Goal: Task Accomplishment & Management: Manage account settings

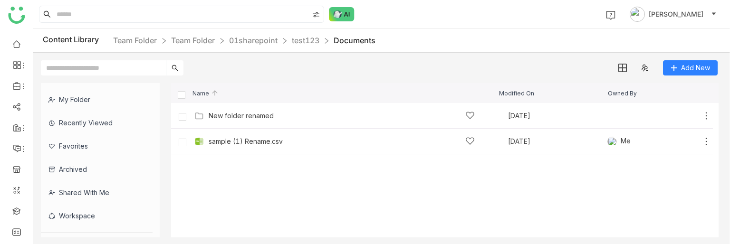
click at [17, 210] on link at bounding box center [16, 211] width 9 height 8
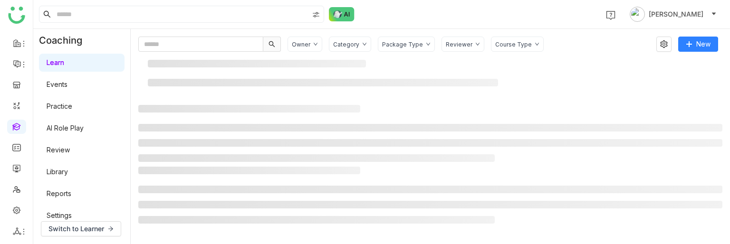
scroll to position [86, 0]
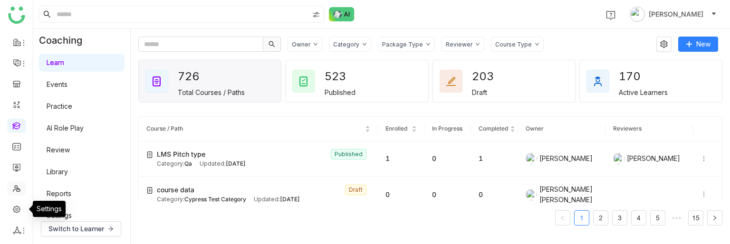
click at [13, 191] on link at bounding box center [16, 188] width 9 height 8
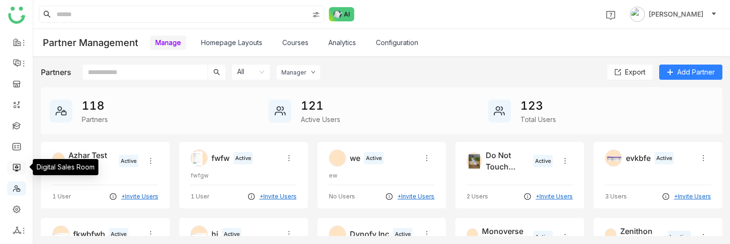
click at [15, 163] on link at bounding box center [16, 167] width 9 height 8
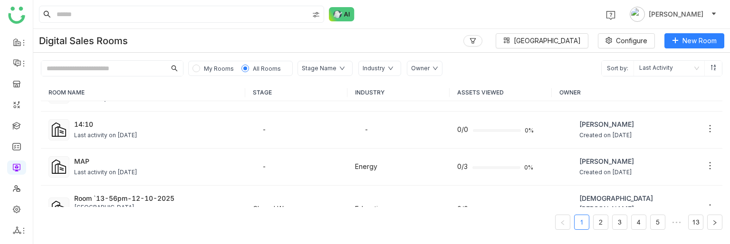
scroll to position [655, 0]
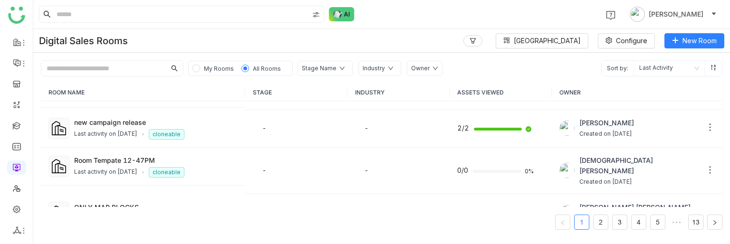
click at [92, 70] on input "text" at bounding box center [103, 68] width 124 height 15
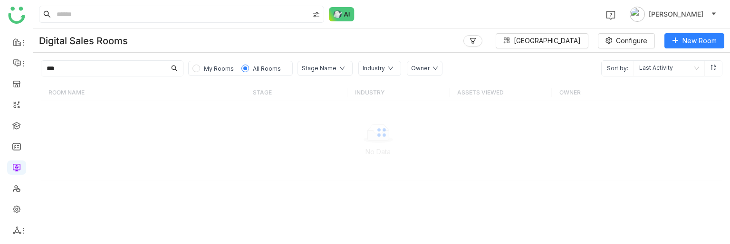
scroll to position [0, 0]
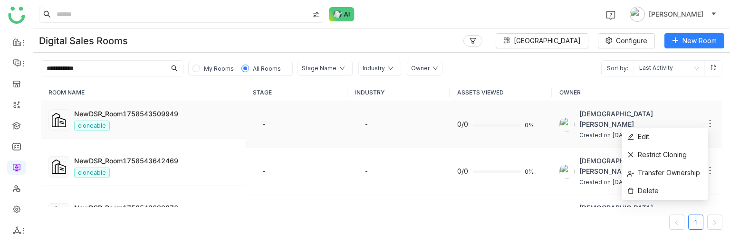
drag, startPoint x: 172, startPoint y: 114, endPoint x: 702, endPoint y: 118, distance: 529.3
click at [705, 119] on icon at bounding box center [710, 124] width 10 height 10
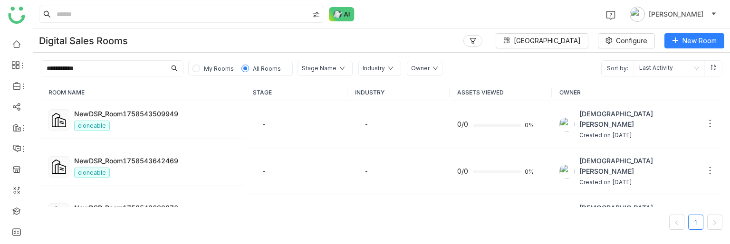
click at [100, 68] on input "**********" at bounding box center [103, 68] width 124 height 15
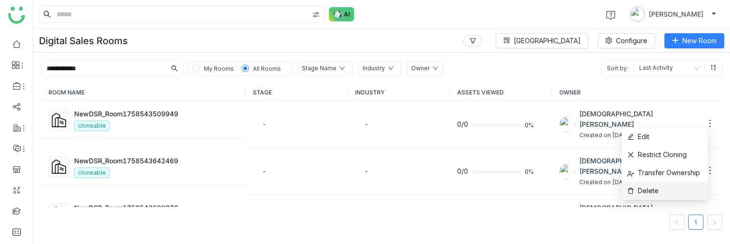
type input "**********"
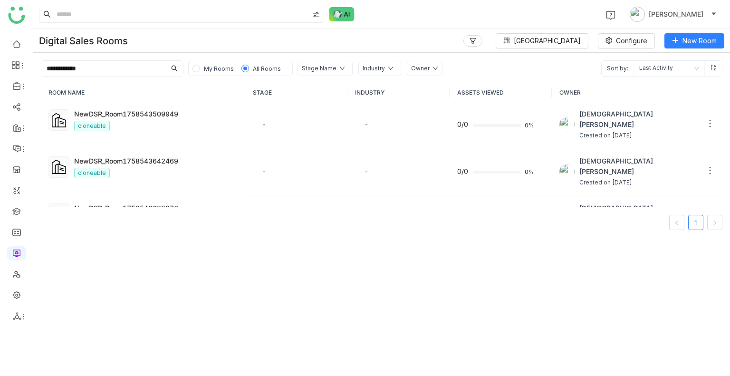
click at [414, 66] on div "Owner" at bounding box center [420, 68] width 19 height 9
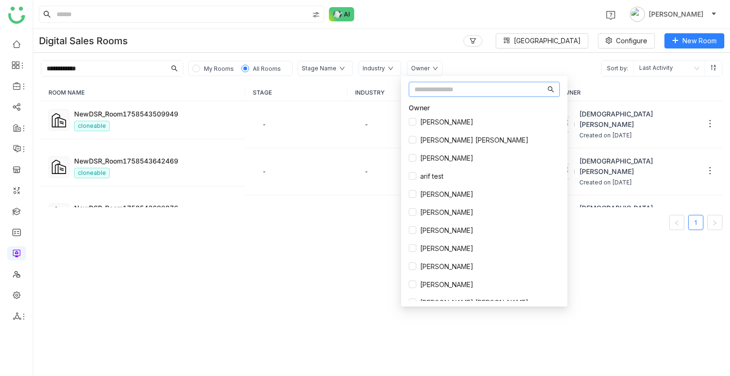
click at [421, 85] on input "text" at bounding box center [479, 89] width 131 height 10
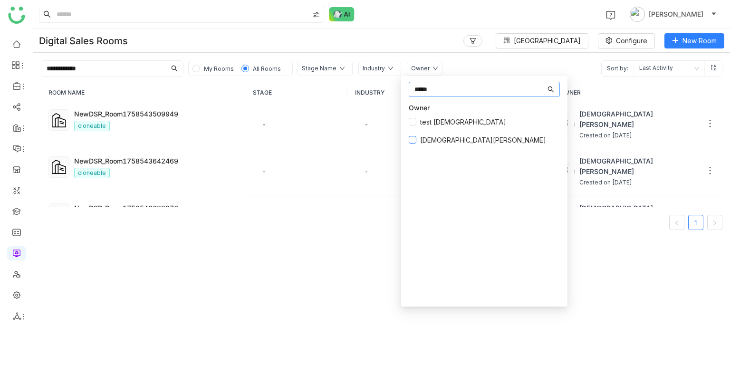
type input "*****"
click at [419, 143] on span "Vishnu Vardhan" at bounding box center [483, 140] width 134 height 10
click at [268, 263] on div "ROOM NAME STAGE INDUSTRY ASSETS VIEWED OWNER NewDSR_Room1758543509949 cloneable…" at bounding box center [381, 225] width 697 height 299
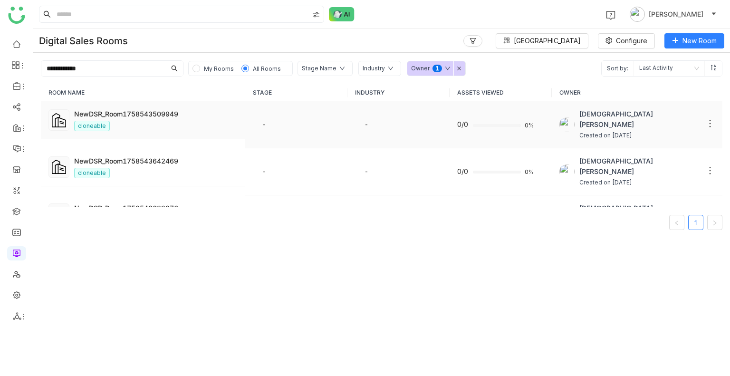
click at [705, 120] on icon at bounding box center [710, 124] width 10 height 10
click at [705, 119] on icon at bounding box center [710, 124] width 10 height 10
click at [664, 188] on li "Delete" at bounding box center [664, 191] width 86 height 18
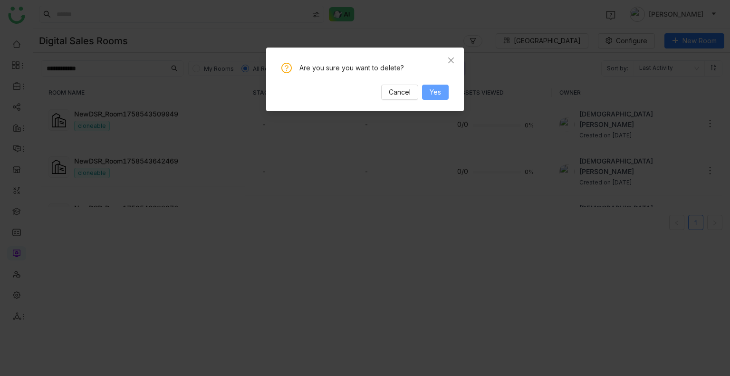
click at [440, 95] on span "Yes" at bounding box center [435, 92] width 11 height 10
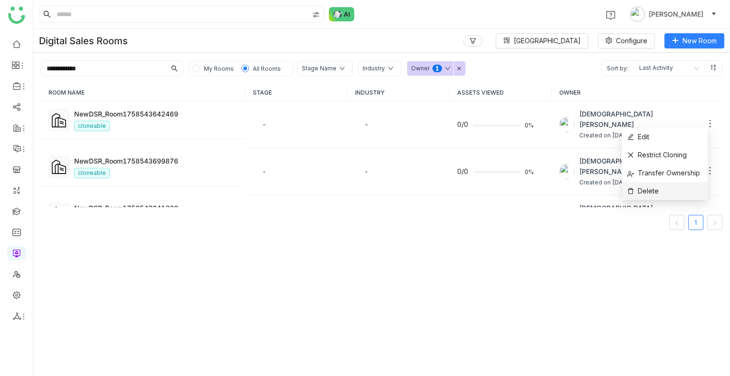
click at [660, 190] on li "Delete" at bounding box center [664, 191] width 86 height 18
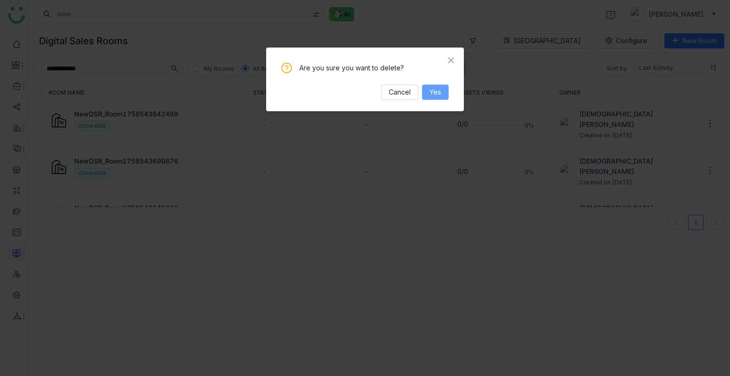
click at [433, 91] on span "Yes" at bounding box center [435, 92] width 11 height 10
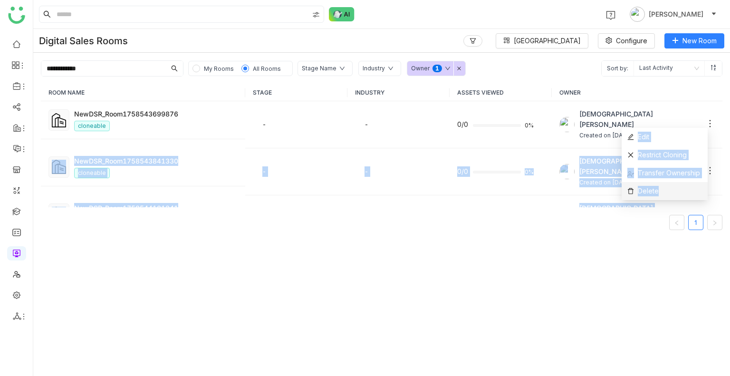
drag, startPoint x: 703, startPoint y: 118, endPoint x: 655, endPoint y: 186, distance: 83.5
click at [655, 186] on body "**********" at bounding box center [365, 188] width 730 height 376
click at [655, 203] on div "Vishnu Vardhan Created on Sep 22, 2025" at bounding box center [636, 218] width 155 height 31
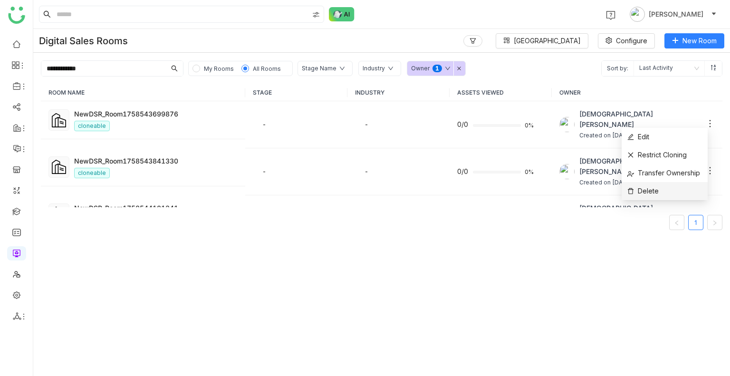
click at [652, 192] on span "Delete" at bounding box center [642, 191] width 31 height 10
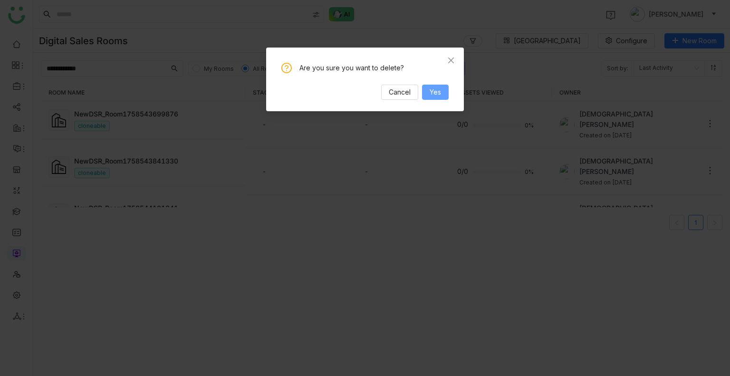
click at [433, 97] on button "Yes" at bounding box center [435, 92] width 27 height 15
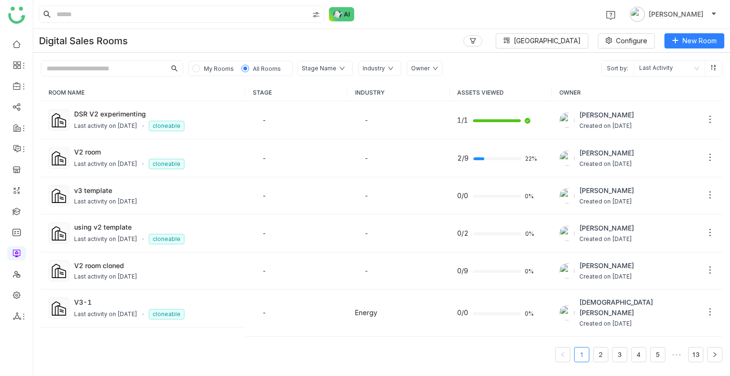
click at [129, 74] on input "text" at bounding box center [103, 68] width 124 height 15
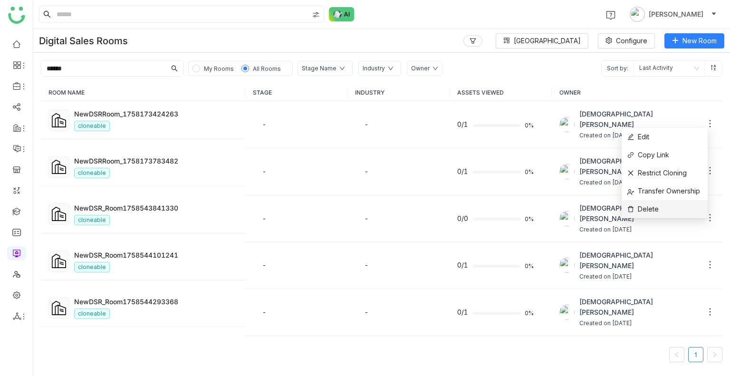
click at [665, 203] on li "Delete" at bounding box center [664, 209] width 86 height 18
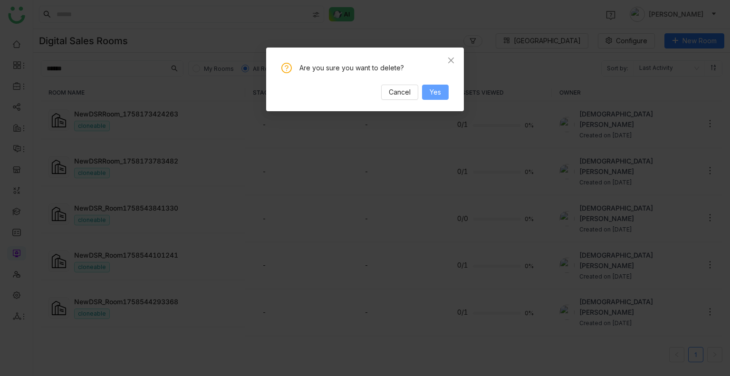
click at [433, 92] on span "Yes" at bounding box center [435, 92] width 11 height 10
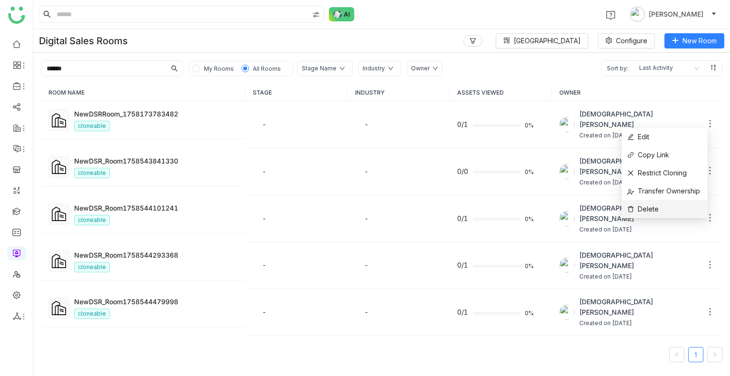
click at [656, 212] on span "Delete" at bounding box center [642, 209] width 31 height 10
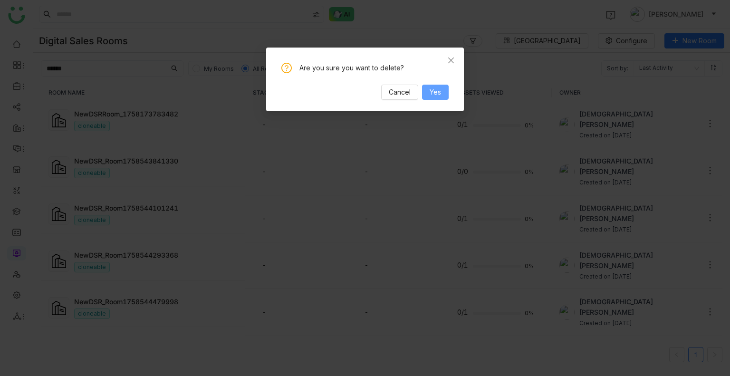
click at [437, 93] on span "Yes" at bounding box center [435, 92] width 11 height 10
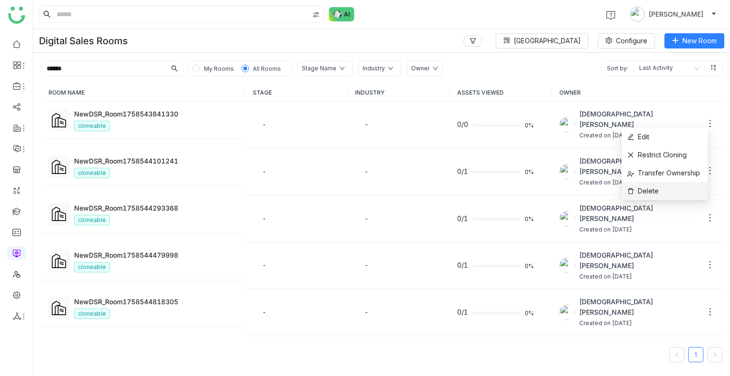
click at [665, 184] on li "Delete" at bounding box center [664, 191] width 86 height 18
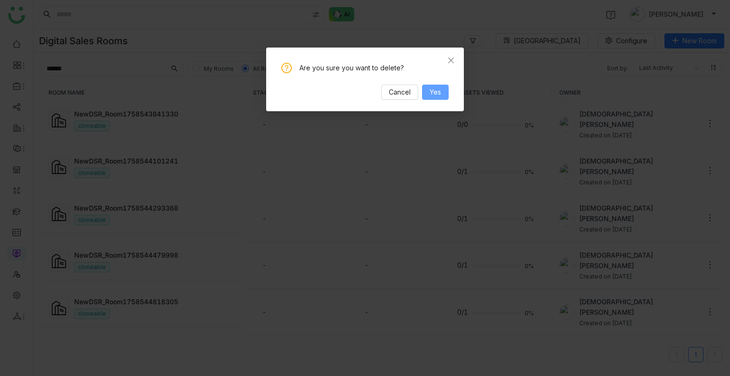
click at [442, 90] on button "Yes" at bounding box center [435, 92] width 27 height 15
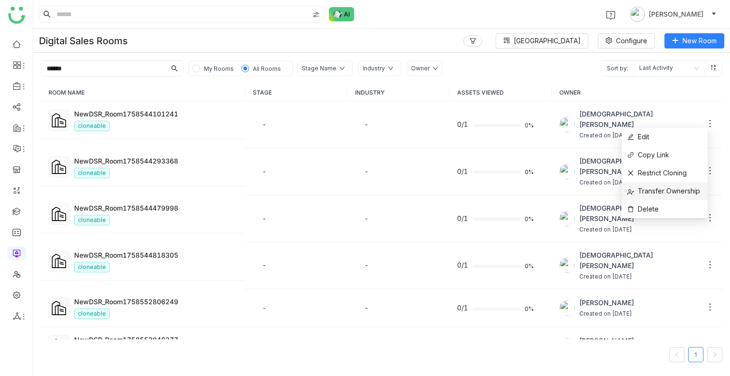
click at [674, 196] on span "Transfer Ownership" at bounding box center [663, 191] width 73 height 10
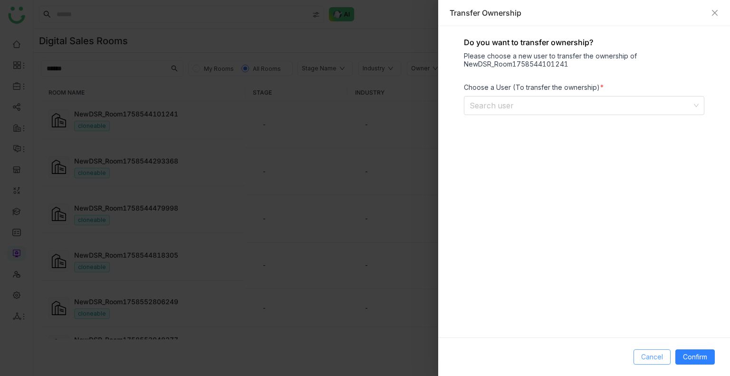
click at [649, 359] on span "Cancel" at bounding box center [652, 357] width 22 height 10
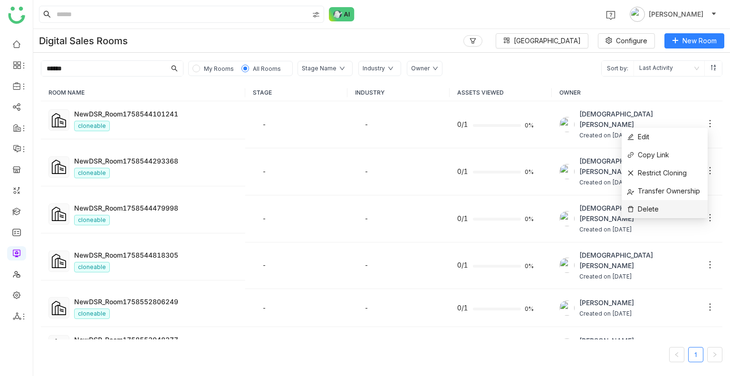
click at [666, 201] on li "Delete" at bounding box center [664, 209] width 86 height 18
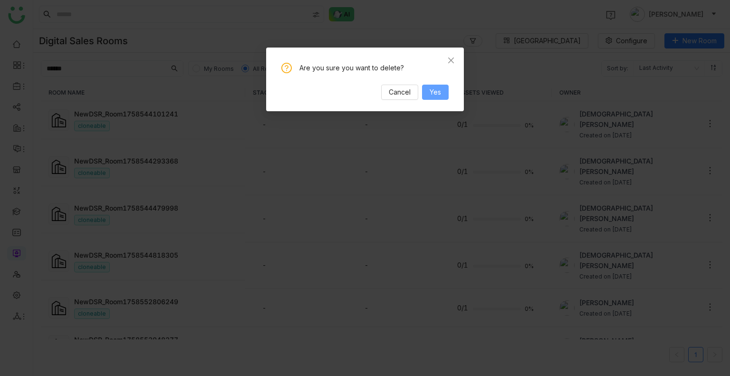
click at [434, 88] on span "Yes" at bounding box center [435, 92] width 11 height 10
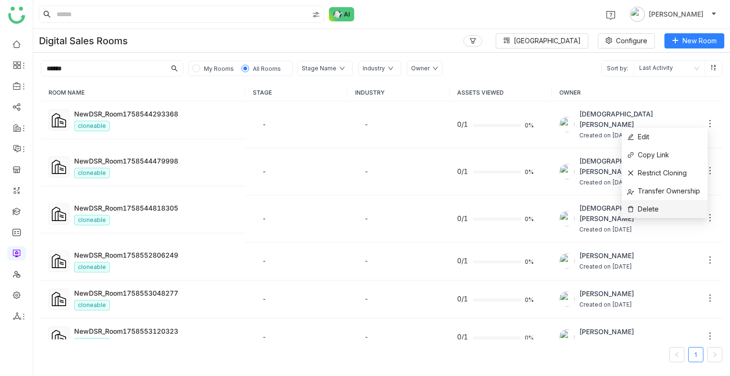
click at [665, 209] on li "Delete" at bounding box center [664, 209] width 86 height 18
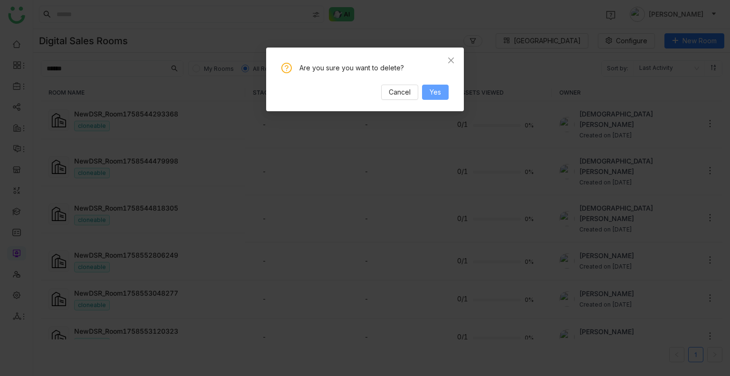
click at [439, 91] on span "Yes" at bounding box center [435, 92] width 11 height 10
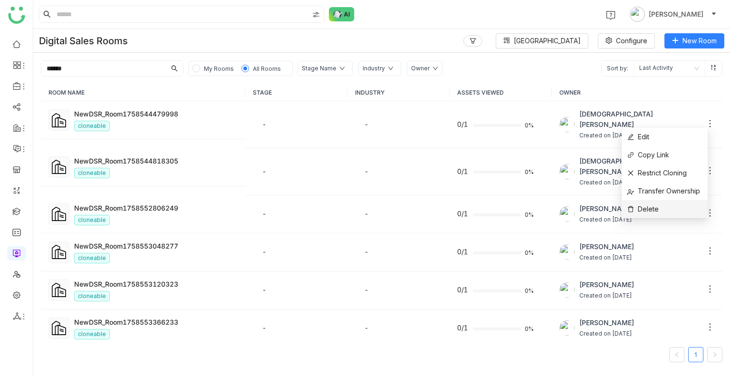
click at [668, 205] on li "Delete" at bounding box center [664, 209] width 86 height 18
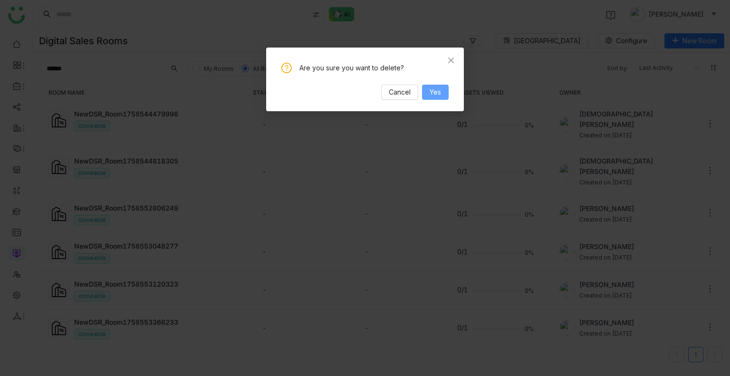
click at [431, 92] on span "Yes" at bounding box center [435, 92] width 11 height 10
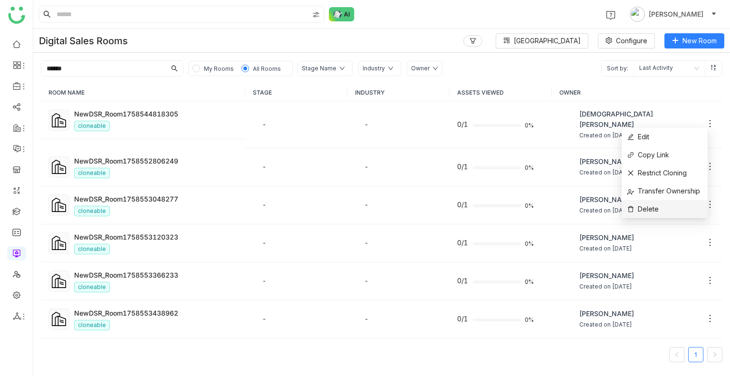
click at [669, 207] on li "Delete" at bounding box center [664, 209] width 86 height 18
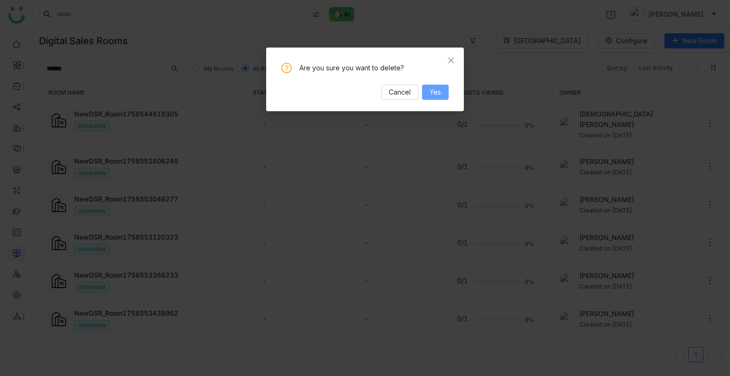
click at [441, 93] on button "Yes" at bounding box center [435, 92] width 27 height 15
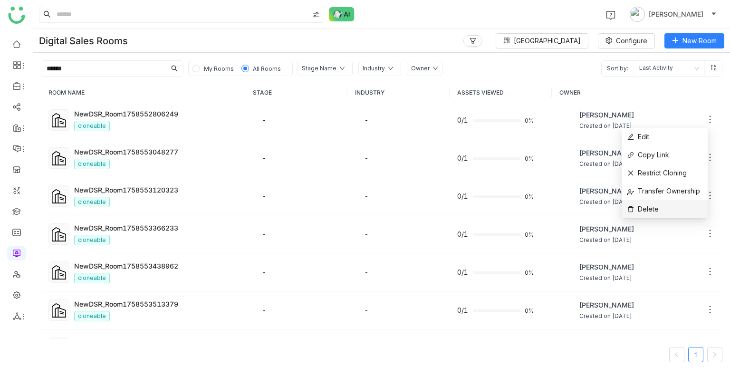
click at [669, 208] on li "Delete" at bounding box center [664, 209] width 86 height 18
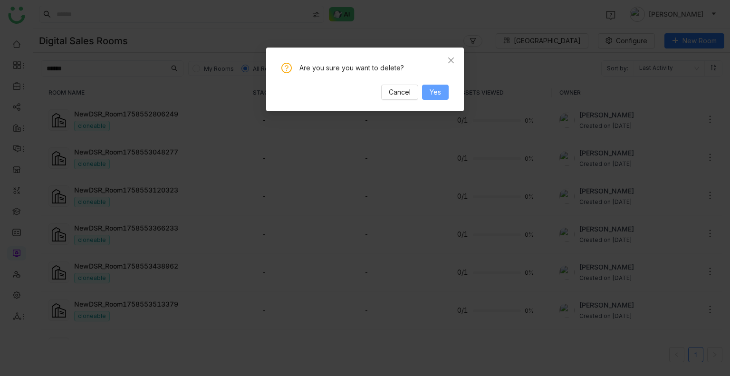
click at [424, 89] on button "Yes" at bounding box center [435, 92] width 27 height 15
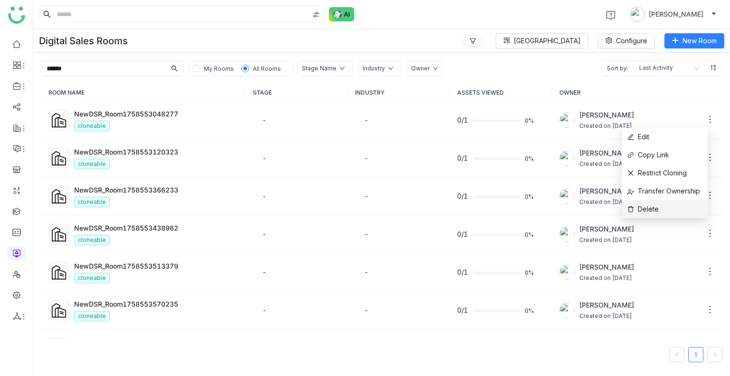
click at [653, 203] on li "Delete" at bounding box center [664, 209] width 86 height 18
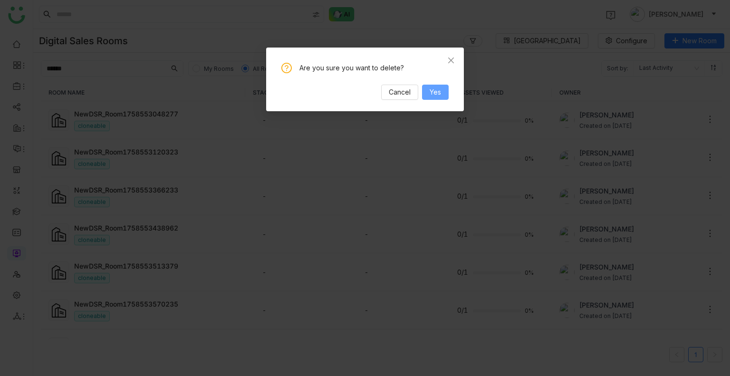
click at [438, 87] on span "Yes" at bounding box center [435, 92] width 11 height 10
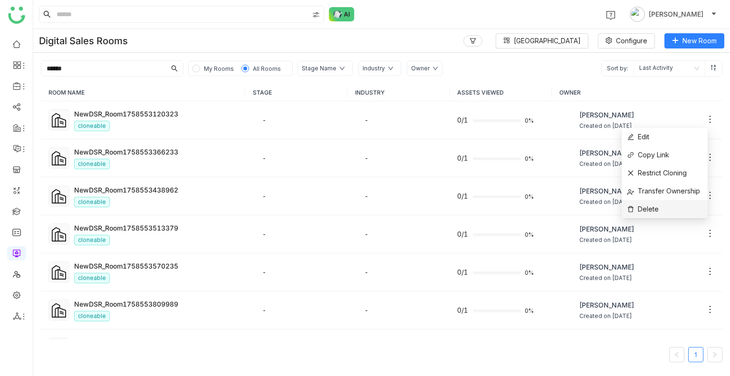
click at [658, 202] on li "Delete" at bounding box center [664, 209] width 86 height 18
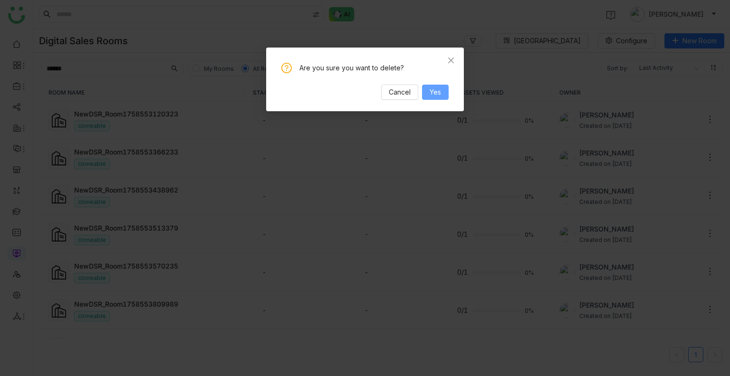
click at [434, 95] on span "Yes" at bounding box center [435, 92] width 11 height 10
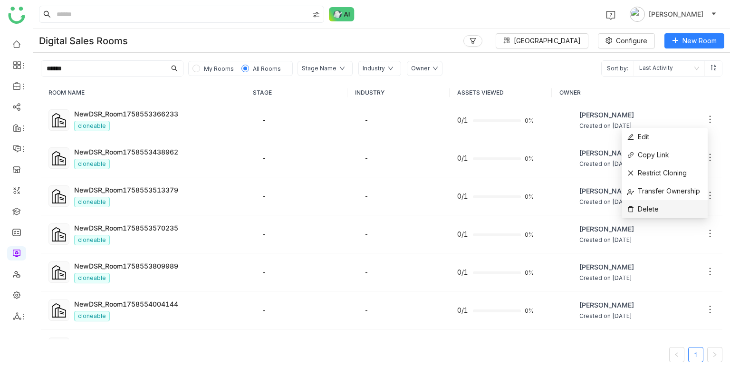
click at [657, 201] on li "Delete" at bounding box center [664, 209] width 86 height 18
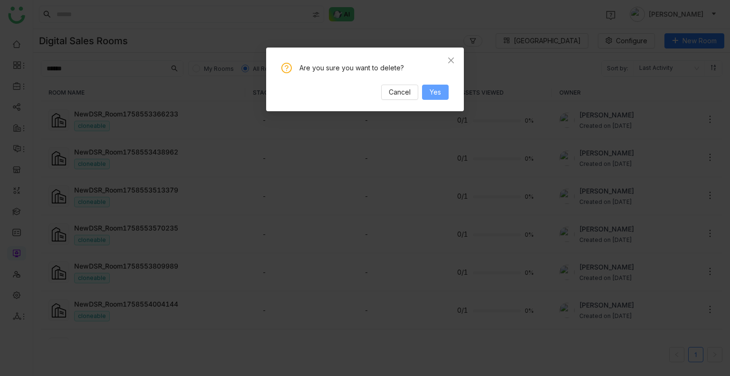
click at [439, 88] on span "Yes" at bounding box center [435, 92] width 11 height 10
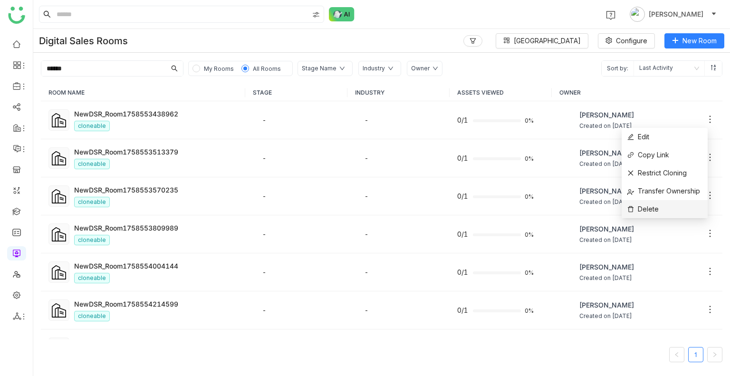
click at [664, 209] on li "Delete" at bounding box center [664, 209] width 86 height 18
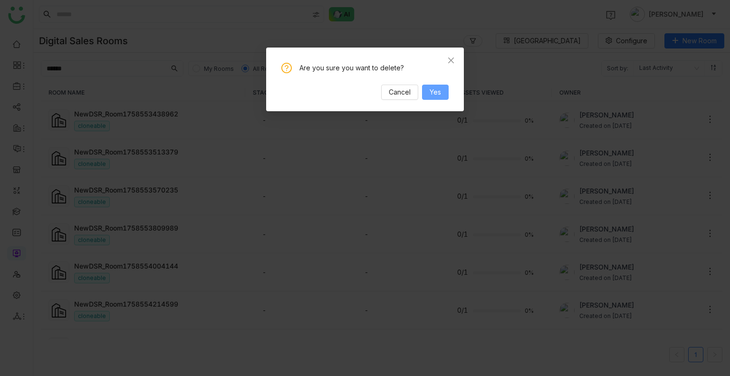
click at [443, 91] on button "Yes" at bounding box center [435, 92] width 27 height 15
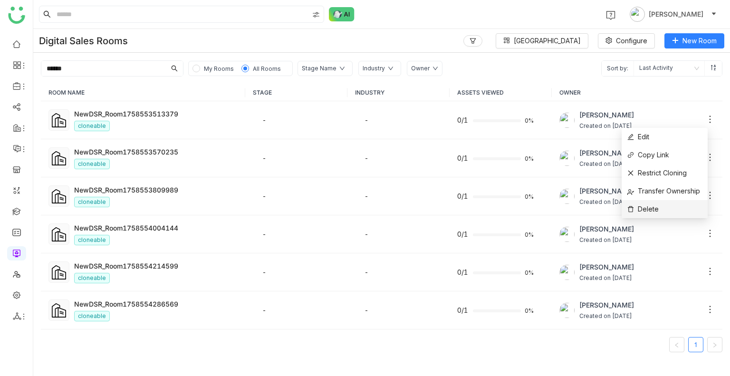
click at [661, 200] on li "Delete" at bounding box center [664, 209] width 86 height 18
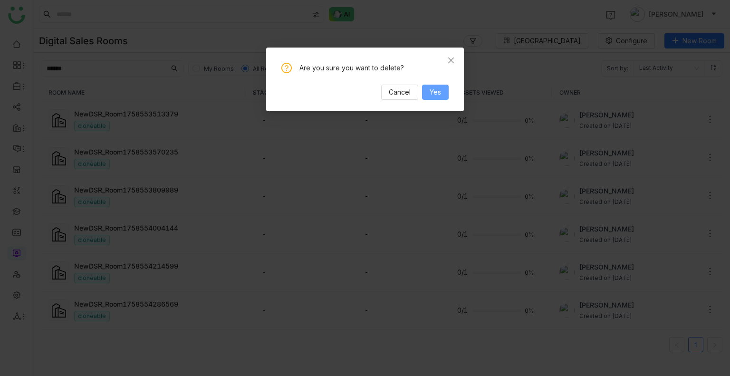
click at [442, 88] on button "Yes" at bounding box center [435, 92] width 27 height 15
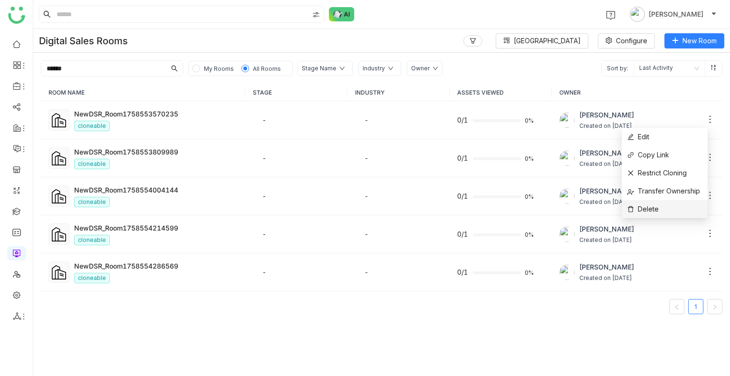
click at [662, 207] on li "Delete" at bounding box center [664, 209] width 86 height 18
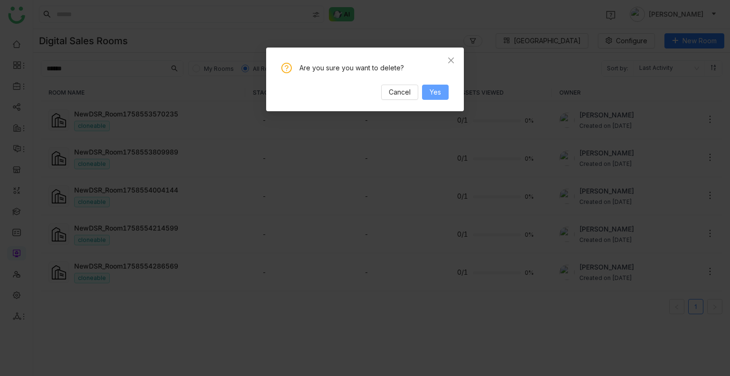
click at [437, 90] on span "Yes" at bounding box center [435, 92] width 11 height 10
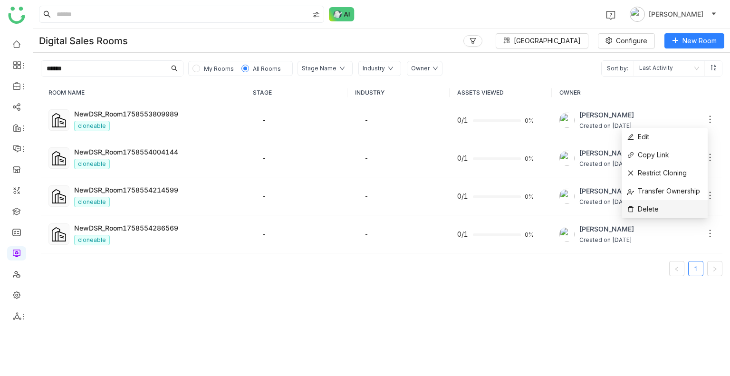
click at [670, 212] on li "Delete" at bounding box center [664, 209] width 86 height 18
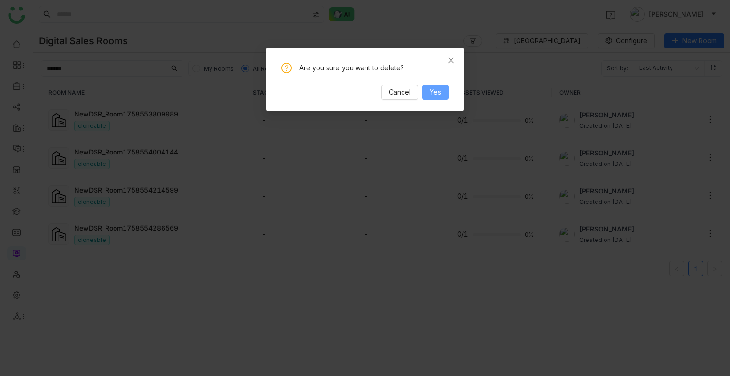
click at [445, 91] on button "Yes" at bounding box center [435, 92] width 27 height 15
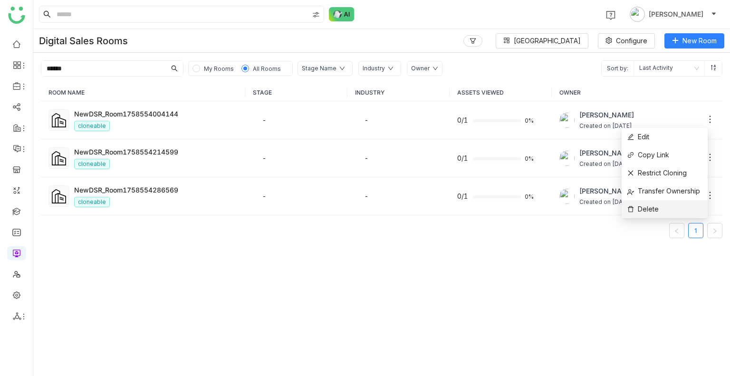
click at [642, 208] on span "Delete" at bounding box center [642, 209] width 31 height 10
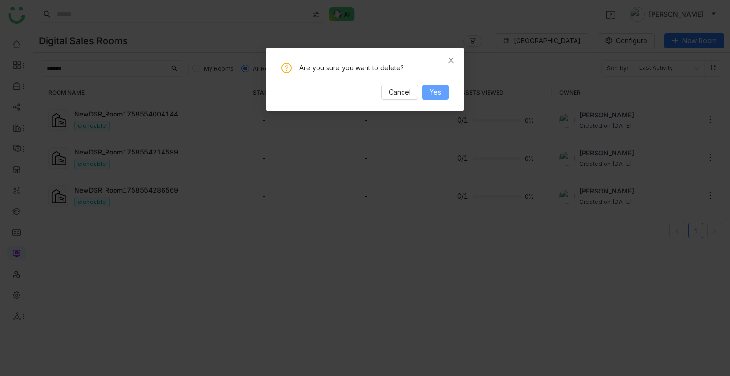
click at [439, 91] on span "Yes" at bounding box center [435, 92] width 11 height 10
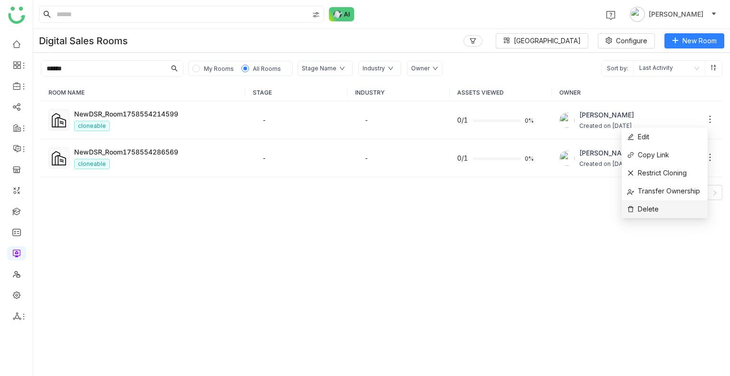
click at [669, 207] on li "Delete" at bounding box center [664, 209] width 86 height 18
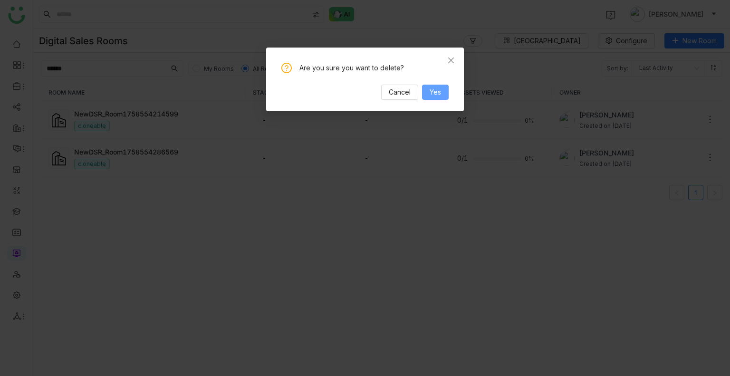
click at [435, 99] on button "Yes" at bounding box center [435, 92] width 27 height 15
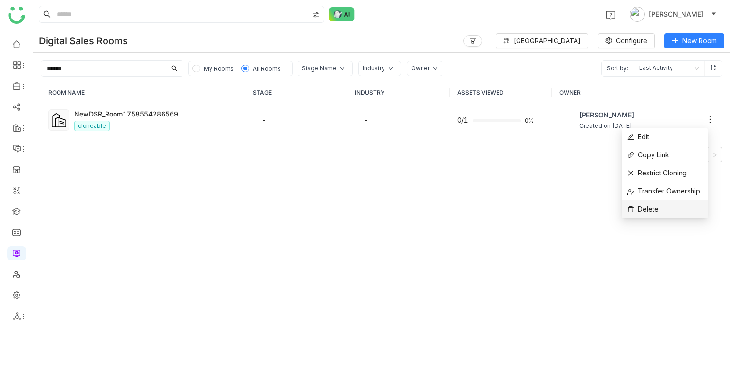
click at [660, 203] on li "Delete" at bounding box center [664, 209] width 86 height 18
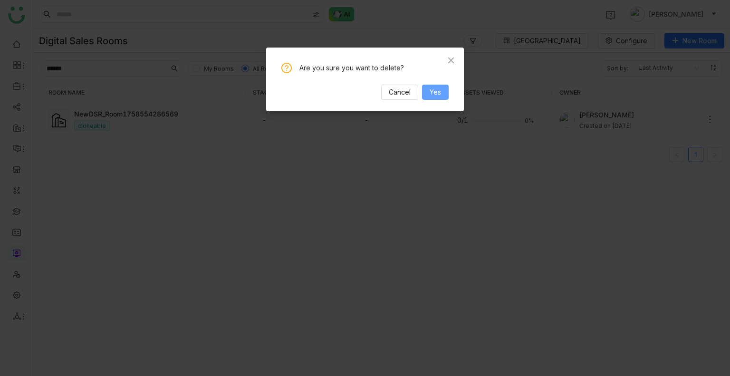
click at [431, 96] on span "Yes" at bounding box center [435, 92] width 11 height 10
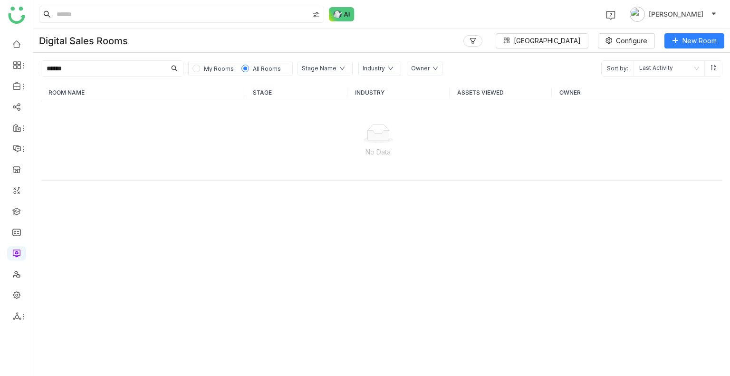
click at [78, 68] on input "******" at bounding box center [103, 68] width 124 height 15
type input "*"
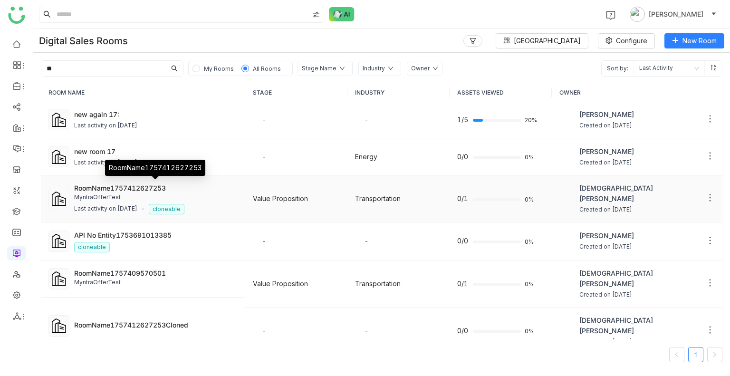
scroll to position [154, 0]
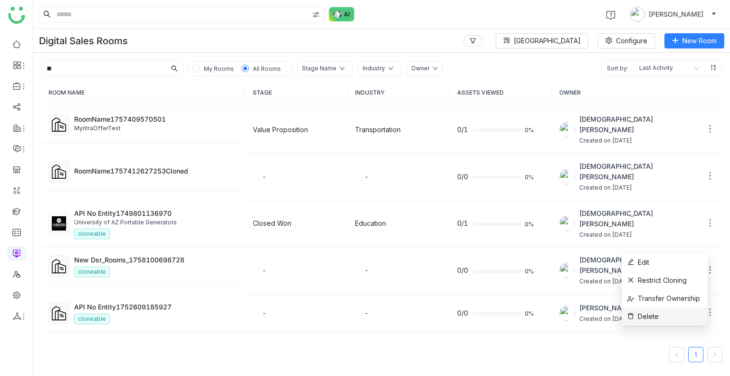
type input "**"
click at [665, 317] on li "Delete" at bounding box center [664, 316] width 86 height 18
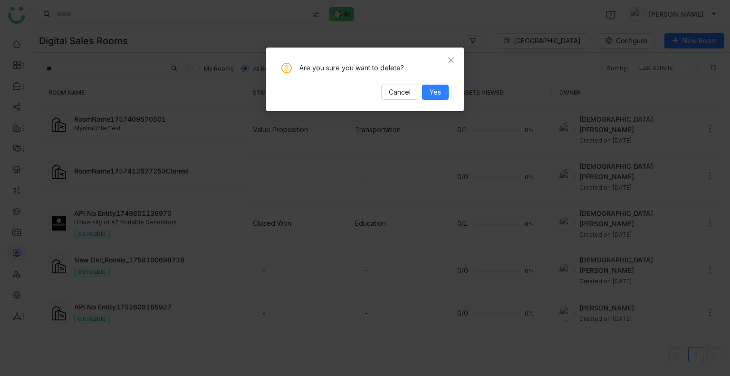
click at [433, 100] on div "Are you sure you want to delete? Cancel Yes" at bounding box center [365, 80] width 198 height 64
click at [433, 90] on span "Yes" at bounding box center [435, 92] width 11 height 10
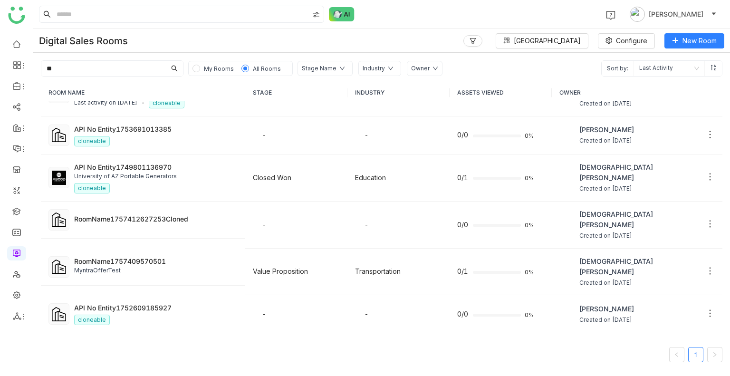
scroll to position [0, 0]
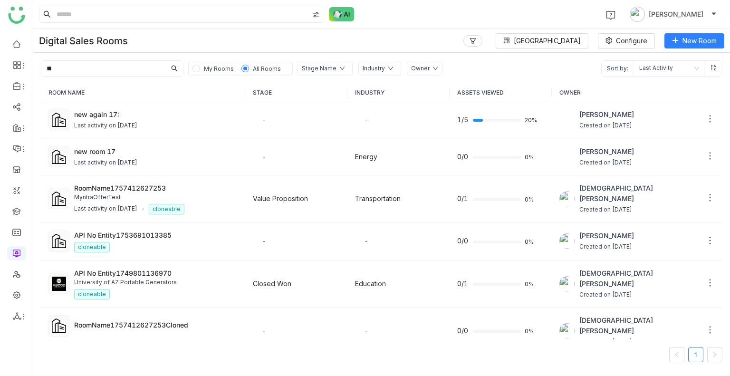
click at [116, 69] on input "**" at bounding box center [103, 68] width 124 height 15
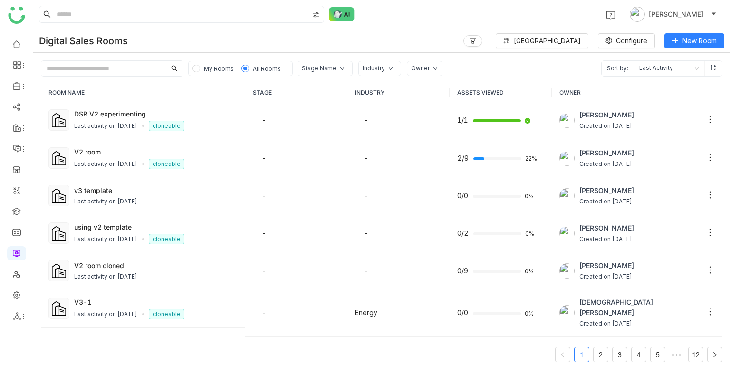
click at [386, 33] on div "Digital Sales Rooms Block Library Configure New Room" at bounding box center [381, 41] width 697 height 24
